Goal: Transaction & Acquisition: Download file/media

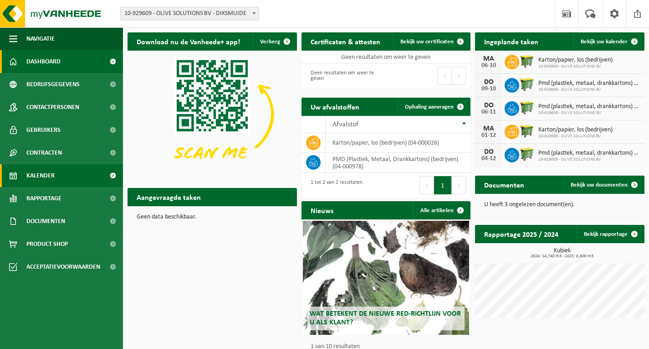
click at [62, 177] on link "Kalender" at bounding box center [61, 175] width 123 height 23
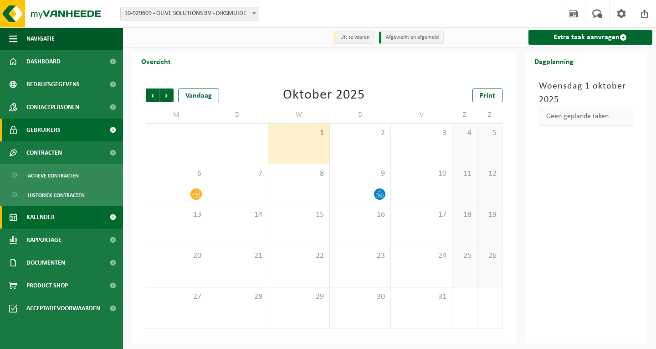
click at [52, 128] on span "Gebruikers" at bounding box center [43, 130] width 34 height 23
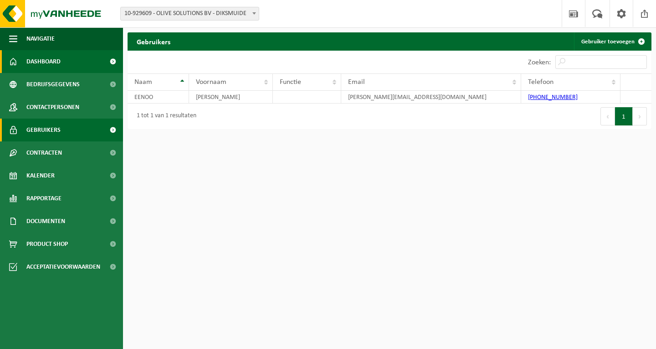
click at [69, 69] on link "Dashboard" at bounding box center [61, 61] width 123 height 23
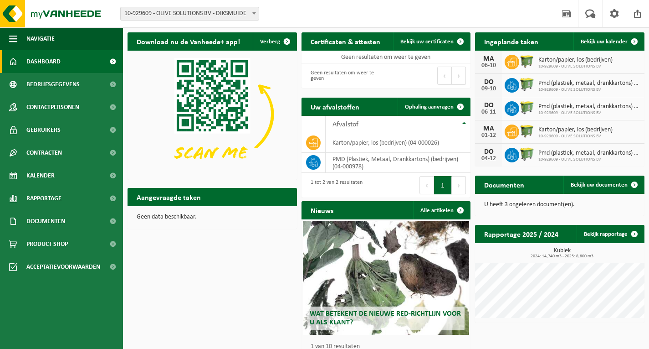
click at [518, 207] on p "U heeft 3 ongelezen document(en)." at bounding box center [559, 204] width 151 height 6
click at [61, 222] on span "Documenten" at bounding box center [45, 221] width 39 height 23
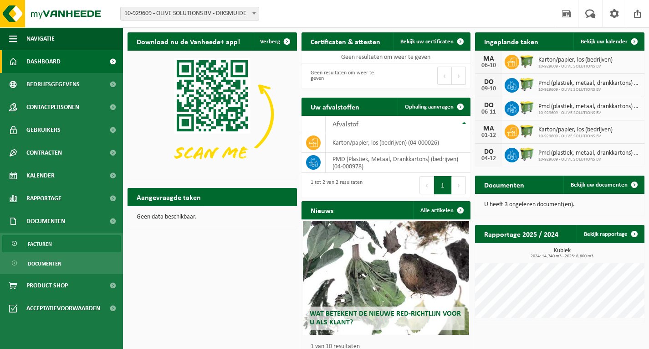
click at [55, 240] on link "Facturen" at bounding box center [61, 243] width 119 height 17
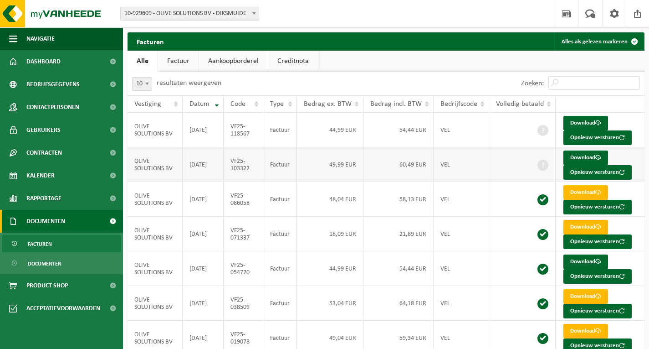
click at [153, 163] on td "OLIVE SOLUTIONS BV" at bounding box center [155, 164] width 55 height 35
click at [587, 161] on link "Download" at bounding box center [586, 157] width 45 height 15
click at [580, 122] on link "Download" at bounding box center [586, 123] width 45 height 15
